Goal: Information Seeking & Learning: Learn about a topic

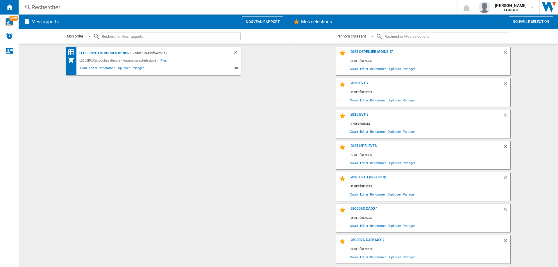
click at [57, 8] on div "Rechercher" at bounding box center [236, 7] width 411 height 8
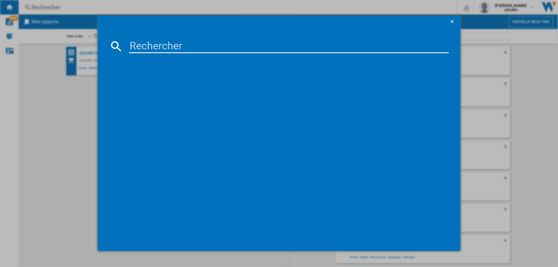
click at [168, 52] on input at bounding box center [289, 46] width 320 height 14
paste input "5901292525934"
type input "5901292525934"
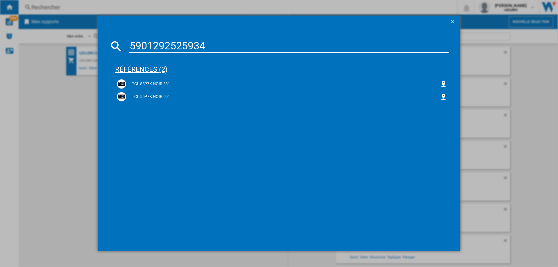
drag, startPoint x: 149, startPoint y: 84, endPoint x: 317, endPoint y: 72, distance: 168.3
click at [149, 84] on div "TCL 55P7K NOIR 55"" at bounding box center [283, 84] width 314 height 6
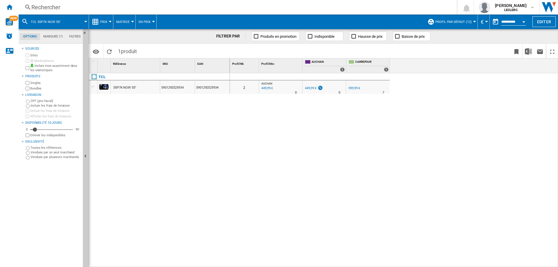
click at [514, 22] on input "**********" at bounding box center [514, 22] width 25 height 5
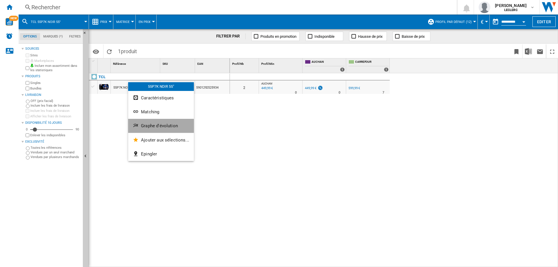
click at [168, 125] on span "Graphe d'évolution" at bounding box center [159, 125] width 37 height 5
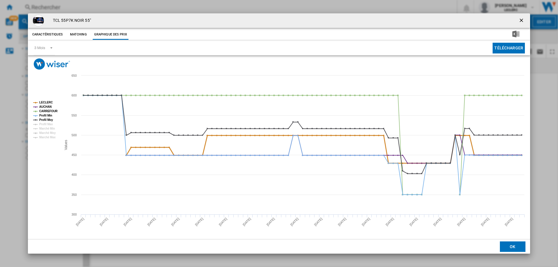
click at [42, 102] on tspan "LECLERC" at bounding box center [46, 102] width 14 height 3
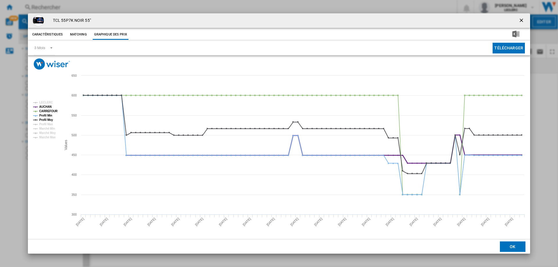
click at [45, 106] on tspan "AUCHAN" at bounding box center [45, 106] width 13 height 3
click at [47, 111] on tspan "CARREFOUR" at bounding box center [48, 111] width 19 height 3
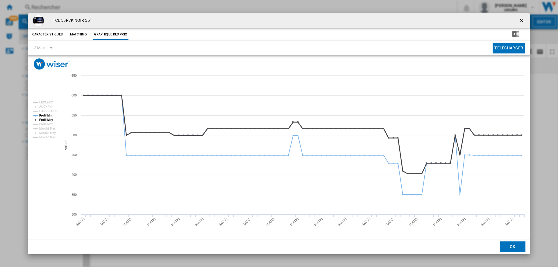
click at [47, 121] on tspan "Profil Moy" at bounding box center [46, 119] width 14 height 3
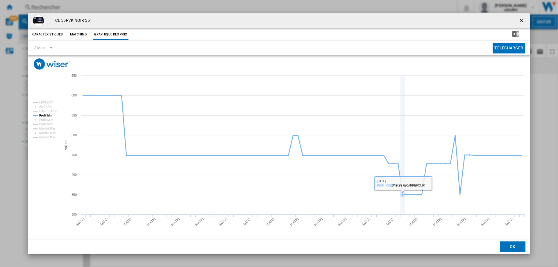
click at [405, 184] on rect "Product popup" at bounding box center [279, 155] width 503 height 170
click at [460, 193] on icon "Product popup" at bounding box center [303, 144] width 445 height 99
click at [403, 184] on icon "Product popup" at bounding box center [303, 144] width 445 height 99
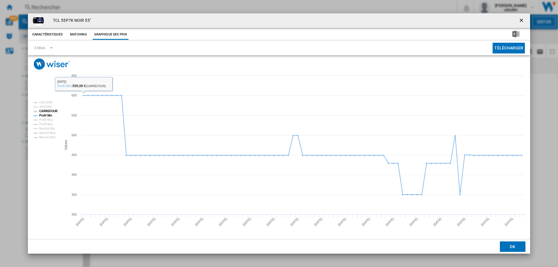
click at [50, 111] on tspan "CARREFOUR" at bounding box center [48, 111] width 19 height 3
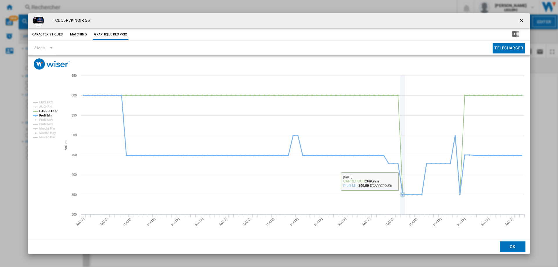
click at [402, 172] on icon "Product popup" at bounding box center [303, 144] width 445 height 99
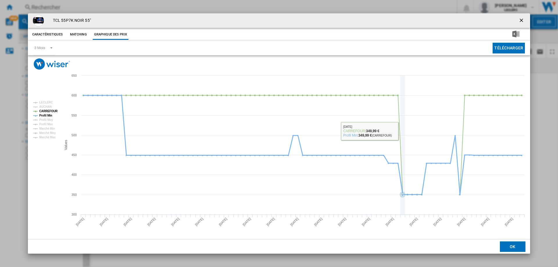
click at [403, 184] on icon "Product popup" at bounding box center [303, 144] width 445 height 99
click at [405, 194] on icon "Product popup" at bounding box center [303, 144] width 445 height 99
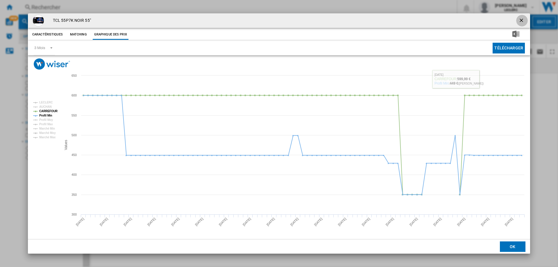
click at [520, 18] on ng-md-icon "getI18NText('BUTTONS.CLOSE_DIALOG')" at bounding box center [522, 20] width 7 height 7
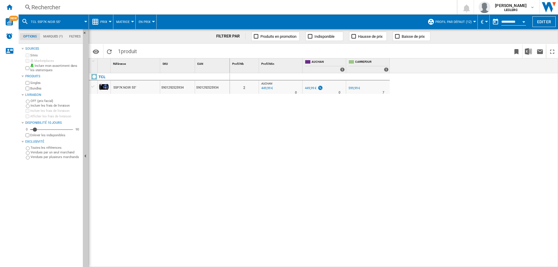
drag, startPoint x: 136, startPoint y: 88, endPoint x: 113, endPoint y: 87, distance: 23.3
click at [113, 87] on div "55P7K NOIR 55"" at bounding box center [135, 87] width 49 height 13
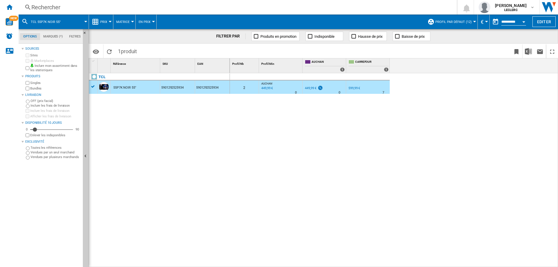
click at [114, 87] on div "55P7K NOIR 55"" at bounding box center [124, 87] width 23 height 13
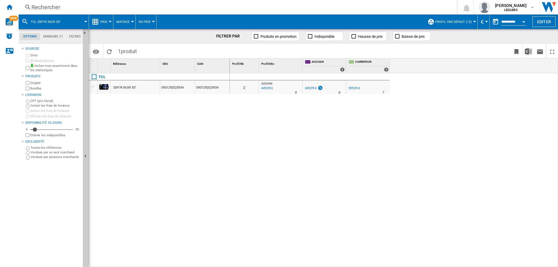
drag, startPoint x: 143, startPoint y: 86, endPoint x: 121, endPoint y: 81, distance: 22.2
click at [116, 88] on div "55P7K NOIR 55"" at bounding box center [135, 87] width 49 height 13
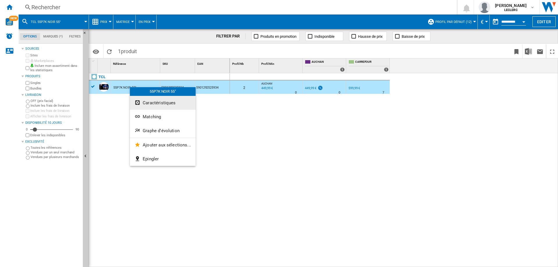
click at [156, 104] on span "Caractéristiques" at bounding box center [159, 102] width 33 height 5
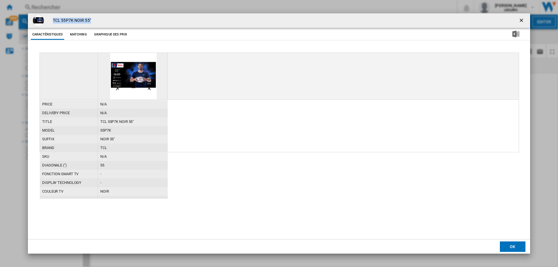
drag, startPoint x: 93, startPoint y: 20, endPoint x: 53, endPoint y: 22, distance: 39.9
click at [53, 22] on div "TCL 55P7K NOIR 55"" at bounding box center [279, 20] width 503 height 15
copy h4 "TCL 55P7K NOIR 55""
click at [522, 20] on ng-md-icon "getI18NText('BUTTONS.CLOSE_DIALOG')" at bounding box center [522, 20] width 7 height 7
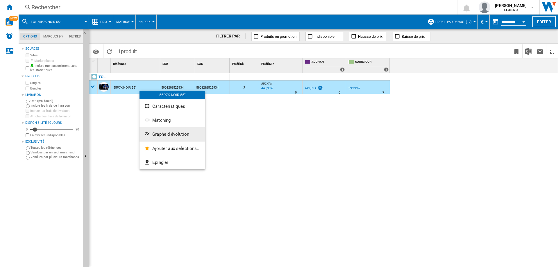
click at [173, 131] on button "Graphe d'évolution" at bounding box center [173, 134] width 66 height 14
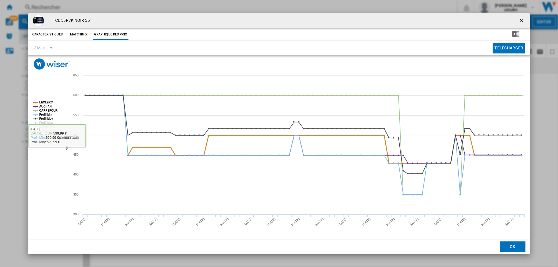
drag, startPoint x: 48, startPoint y: 101, endPoint x: 48, endPoint y: 105, distance: 4.1
click at [48, 101] on tspan "LECLERC" at bounding box center [46, 102] width 14 height 3
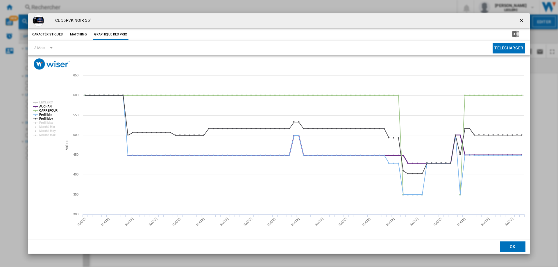
click at [48, 106] on tspan "AUCHAN" at bounding box center [45, 106] width 13 height 3
click at [47, 112] on tspan "CARREFOUR" at bounding box center [48, 110] width 19 height 3
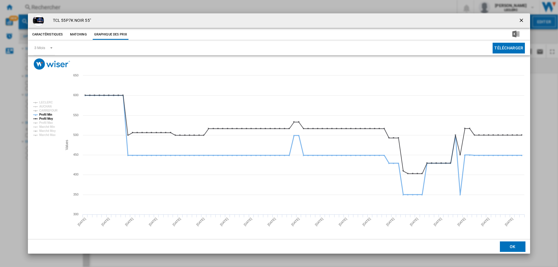
click at [47, 116] on tspan "Profil Min" at bounding box center [45, 114] width 13 height 3
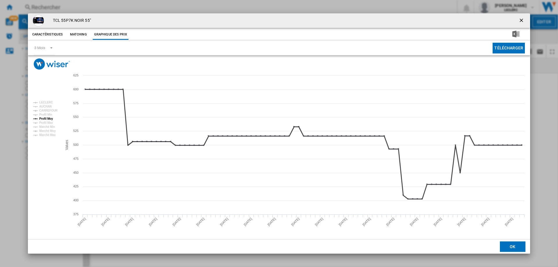
click at [47, 119] on tspan "Profil Moy" at bounding box center [46, 118] width 14 height 3
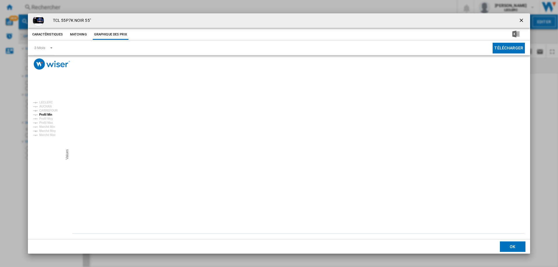
click at [47, 116] on tspan "Profil Min" at bounding box center [45, 114] width 13 height 3
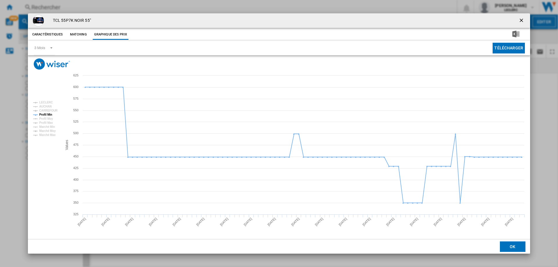
drag, startPoint x: 522, startPoint y: 18, endPoint x: 315, endPoint y: 11, distance: 206.9
click at [522, 18] on ng-md-icon "getI18NText('BUTTONS.CLOSE_DIALOG')" at bounding box center [522, 20] width 7 height 7
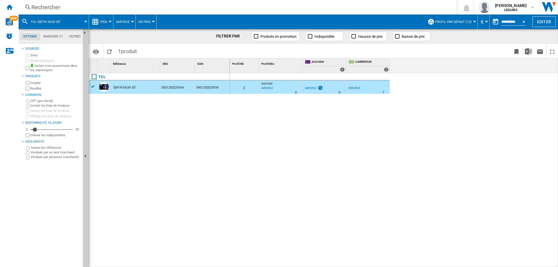
click at [88, 6] on div "Rechercher" at bounding box center [236, 7] width 411 height 8
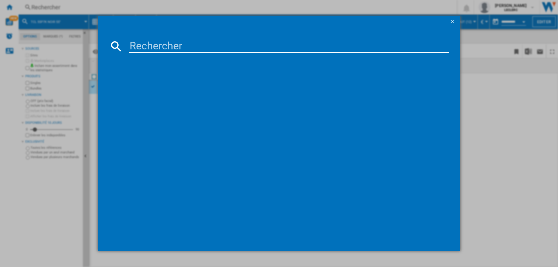
click at [171, 44] on input at bounding box center [289, 46] width 320 height 14
type input "4711636173575"
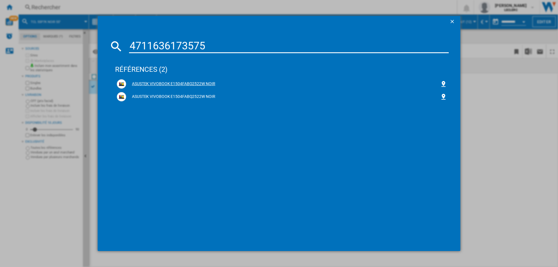
drag, startPoint x: 205, startPoint y: 82, endPoint x: 365, endPoint y: 120, distance: 164.3
click at [205, 82] on div "ASUSTEK VIVOBOOK E1504FABQ2522W NOIR" at bounding box center [283, 84] width 314 height 6
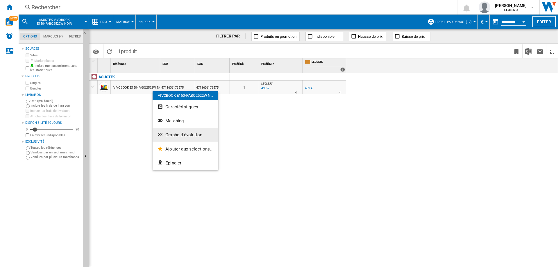
click at [181, 131] on button "Graphe d'évolution" at bounding box center [186, 135] width 66 height 14
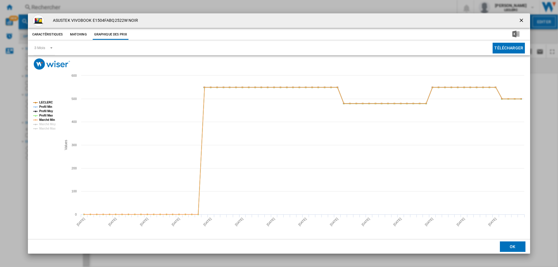
drag, startPoint x: 521, startPoint y: 20, endPoint x: 517, endPoint y: 22, distance: 4.6
click at [521, 20] on ng-md-icon "getI18NText('BUTTONS.CLOSE_DIALOG')" at bounding box center [522, 20] width 7 height 7
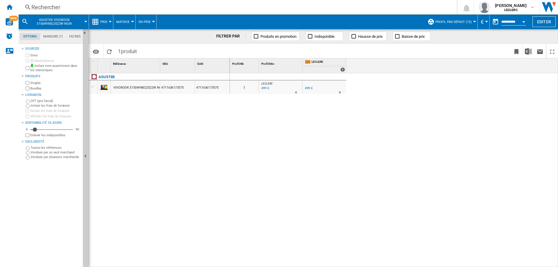
click at [104, 8] on div "Rechercher" at bounding box center [236, 7] width 411 height 8
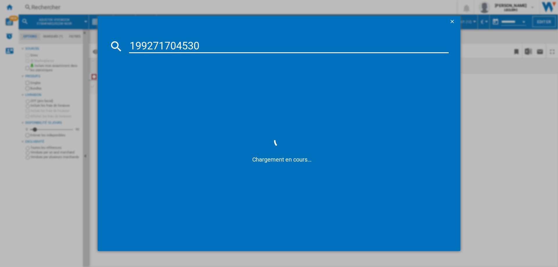
click at [131, 47] on input "199271704530" at bounding box center [289, 46] width 320 height 14
type input "0199271704530"
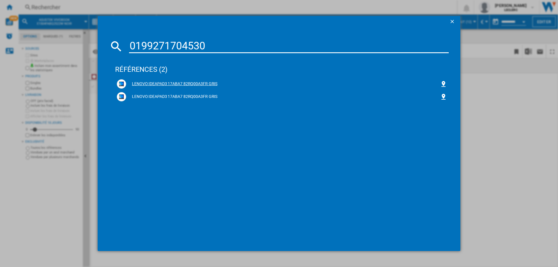
click at [158, 81] on div "LENOVO IDEAPAD3 17ABA7 82RQ00A3FR GRIS" at bounding box center [282, 83] width 330 height 9
click at [209, 82] on div "LENOVO IDEAPAD3 17ABA7 82RQ00A3FR GRIS" at bounding box center [283, 84] width 314 height 6
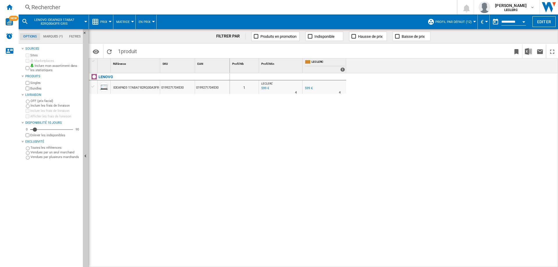
click at [96, 2] on div "Rechercher Rechercher 0 [PERSON_NAME] [PERSON_NAME] Mes paramètres Se déconnect…" at bounding box center [289, 7] width 540 height 15
click at [97, 6] on div "Rechercher" at bounding box center [236, 7] width 411 height 8
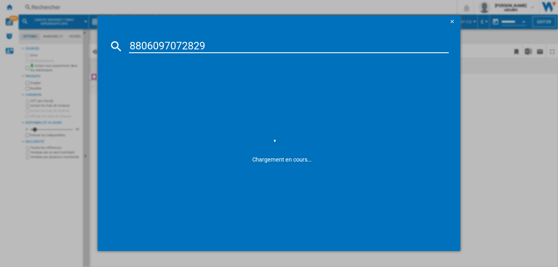
type input "8806097072829"
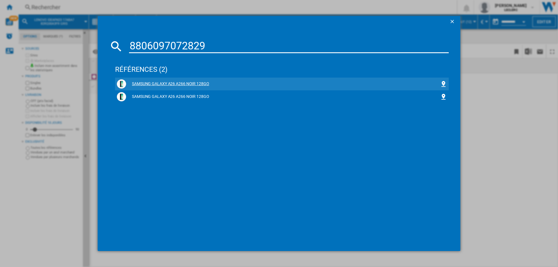
click at [163, 83] on div "SAMSUNG GALAXY A26 A266 NOIR 128GO" at bounding box center [283, 84] width 314 height 6
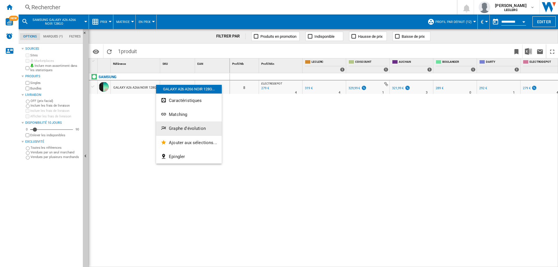
click at [189, 128] on span "Graphe d'évolution" at bounding box center [187, 128] width 37 height 5
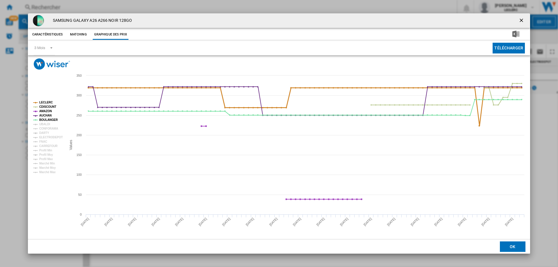
click at [48, 102] on tspan "LECLERC" at bounding box center [46, 102] width 14 height 3
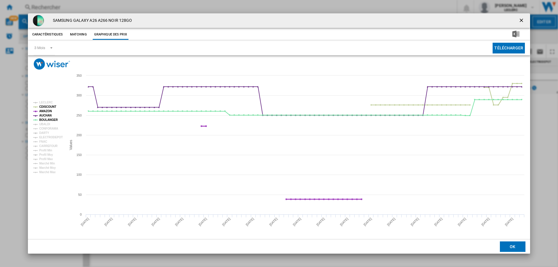
click at [50, 106] on tspan "CDISCOUNT" at bounding box center [47, 106] width 17 height 3
click at [47, 110] on tspan "AMAZON" at bounding box center [45, 111] width 13 height 3
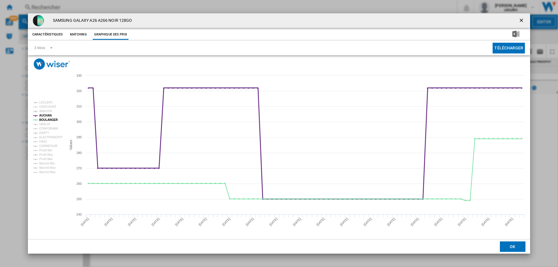
drag, startPoint x: 47, startPoint y: 115, endPoint x: 48, endPoint y: 119, distance: 4.1
click at [48, 115] on tspan "AUCHAN" at bounding box center [45, 115] width 13 height 3
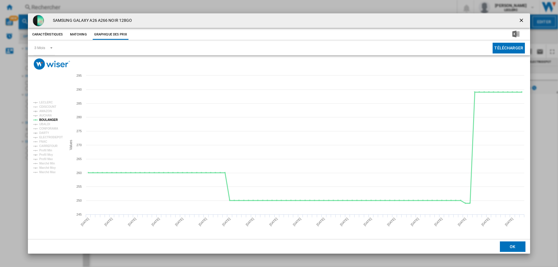
click at [48, 120] on tspan "BOULANGER" at bounding box center [48, 119] width 19 height 3
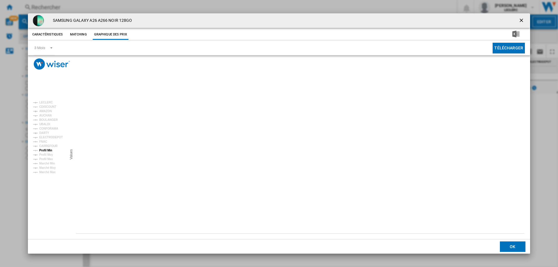
click at [49, 151] on tspan "Profil Min" at bounding box center [45, 150] width 13 height 3
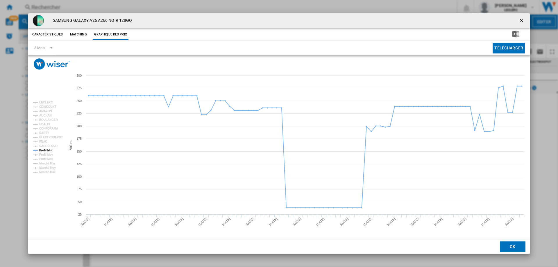
drag, startPoint x: 384, startPoint y: 220, endPoint x: 384, endPoint y: 212, distance: 7.6
click at [384, 220] on rect "Product popup" at bounding box center [279, 155] width 503 height 170
